Goal: Information Seeking & Learning: Check status

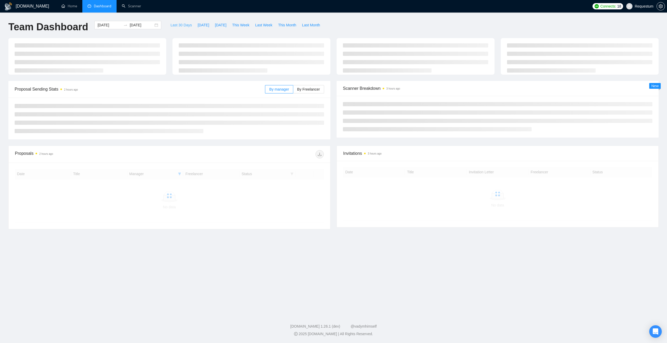
click at [170, 25] on span "Last 30 Days" at bounding box center [180, 25] width 21 height 6
type input "[DATE]"
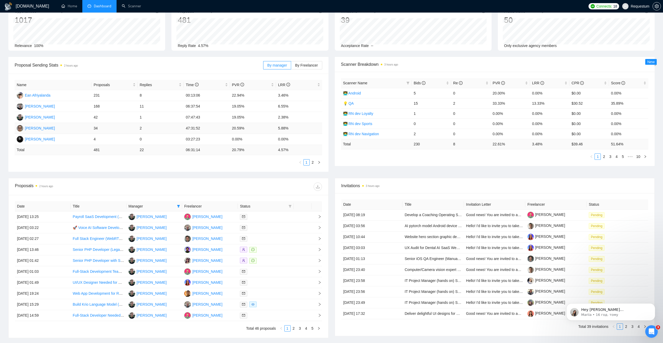
scroll to position [52, 0]
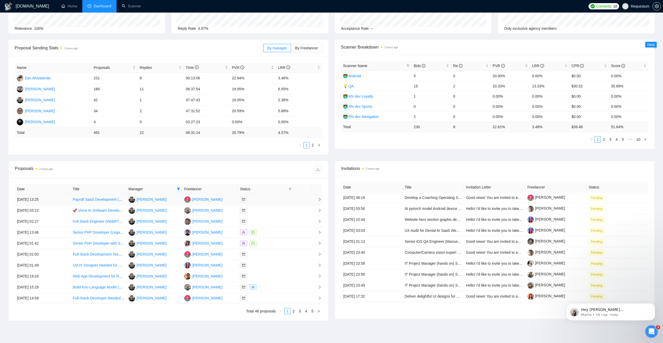
click at [63, 200] on td "19 Sep, 2025 13:25" at bounding box center [43, 199] width 56 height 11
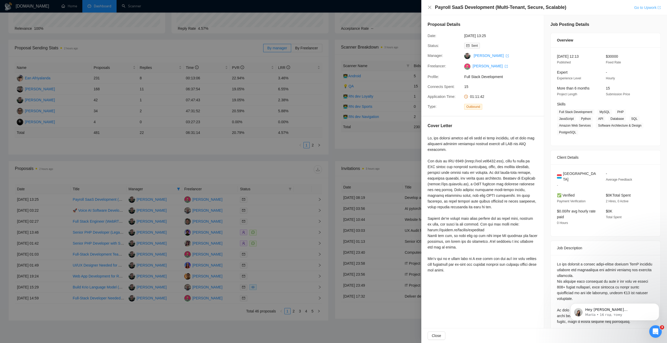
click at [645, 7] on link "Go to Upwork" at bounding box center [647, 7] width 27 height 4
click at [153, 153] on div at bounding box center [333, 171] width 667 height 343
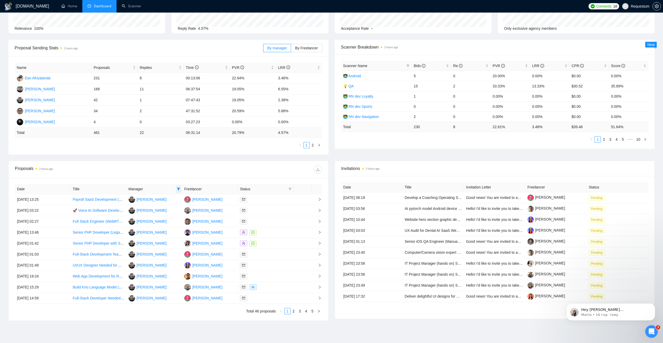
click at [179, 189] on icon "filter" at bounding box center [178, 189] width 3 height 3
click at [153, 215] on span "Andrii Savka" at bounding box center [158, 216] width 30 height 4
checkbox input "false"
click at [165, 228] on li "Roman Krivda" at bounding box center [155, 224] width 43 height 8
checkbox input "true"
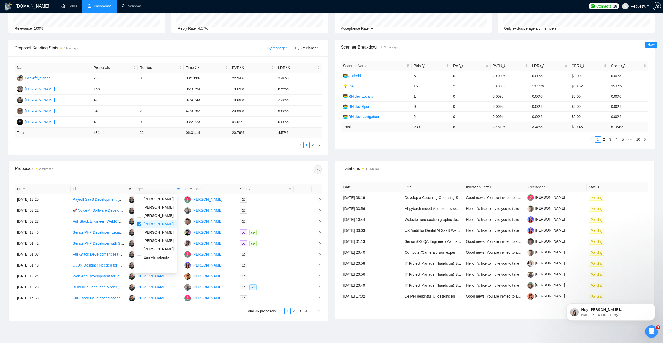
click at [171, 183] on div "Date Title Manager Freelancer Status 19 Sep, 2025 13:25 Payroll SaaS Developmen…" at bounding box center [168, 249] width 319 height 143
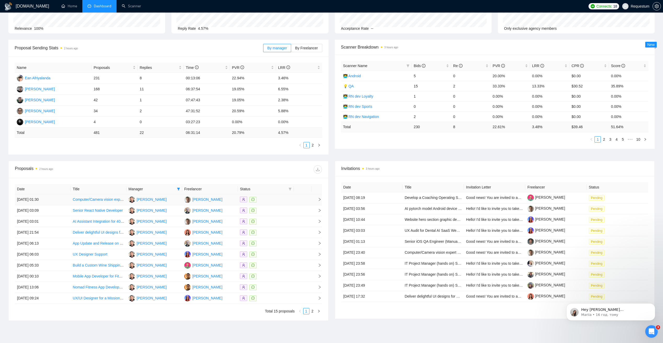
click at [60, 201] on td "20 Sep, 2025 01:30" at bounding box center [43, 199] width 56 height 11
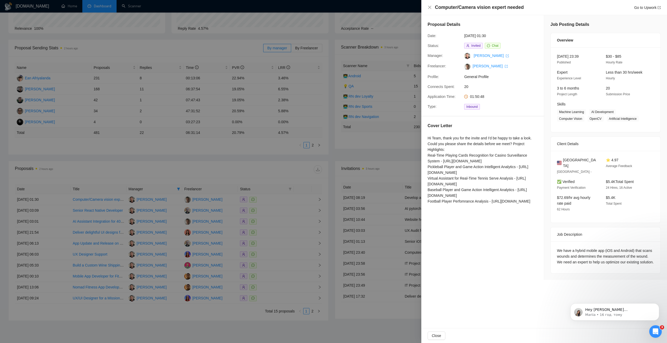
click at [286, 169] on div at bounding box center [333, 171] width 667 height 343
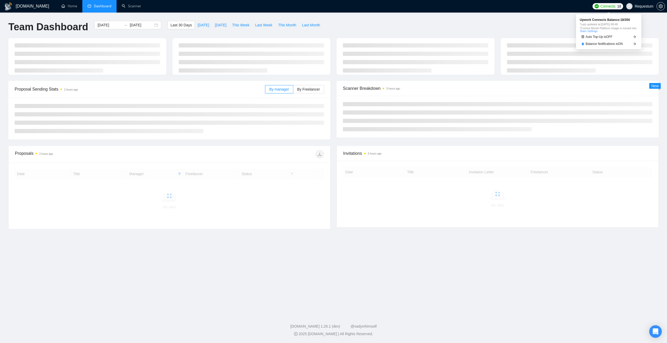
click at [617, 7] on span "Connects: 18" at bounding box center [610, 6] width 21 height 6
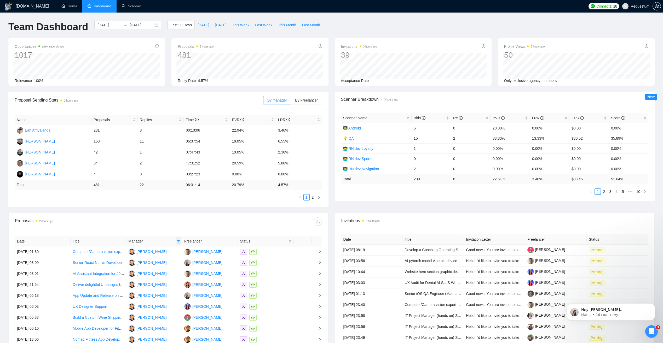
click at [176, 242] on span at bounding box center [178, 241] width 5 height 8
drag, startPoint x: 156, startPoint y: 268, endPoint x: 174, endPoint y: 238, distance: 35.0
click at [156, 268] on span "Roman Krivda" at bounding box center [158, 268] width 30 height 4
checkbox input "false"
click at [184, 228] on div "Proposals 2 hours ago" at bounding box center [168, 221] width 307 height 17
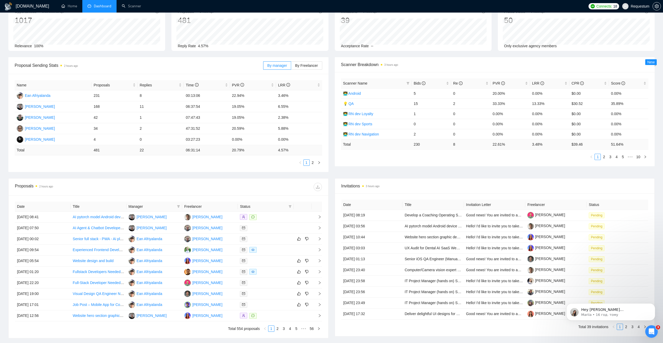
scroll to position [52, 0]
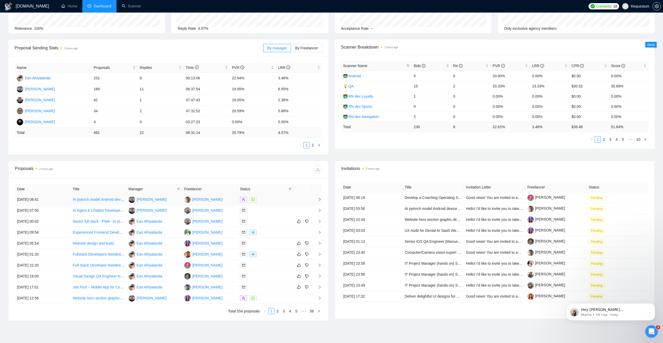
click at [170, 201] on td "Vasiliy Litviakov" at bounding box center [154, 199] width 56 height 11
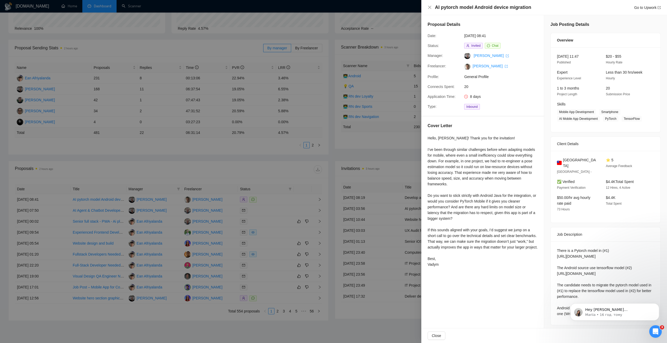
click at [205, 173] on div at bounding box center [333, 171] width 667 height 343
